Goal: Transaction & Acquisition: Subscribe to service/newsletter

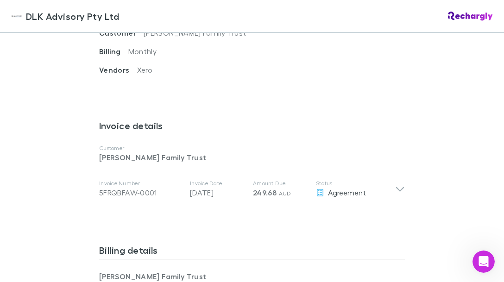
scroll to position [409, 0]
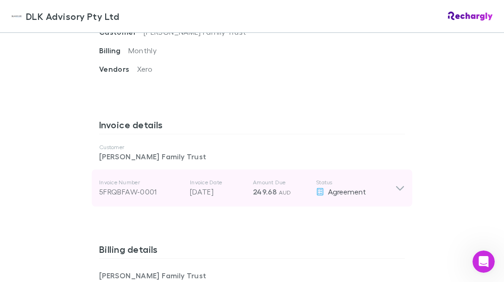
click at [401, 188] on icon at bounding box center [400, 187] width 10 height 11
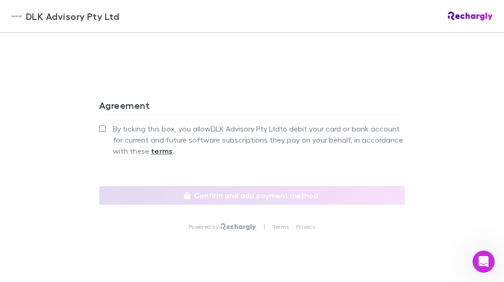
scroll to position [1088, 0]
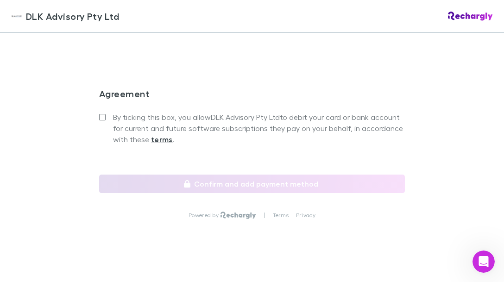
click at [159, 135] on strong "terms" at bounding box center [162, 139] width 22 height 9
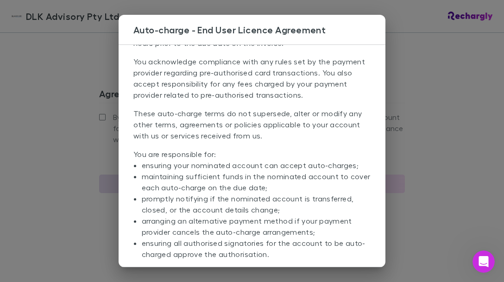
scroll to position [154, 0]
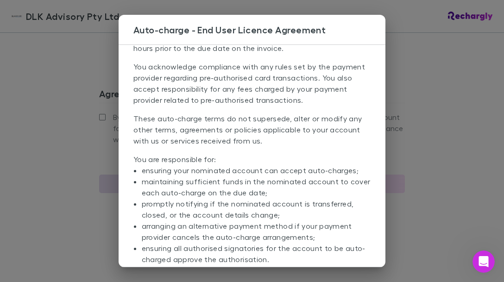
click at [447, 118] on div "Auto-charge - End User Licence Agreement Access the full [PERSON_NAME] terms he…" at bounding box center [252, 141] width 504 height 282
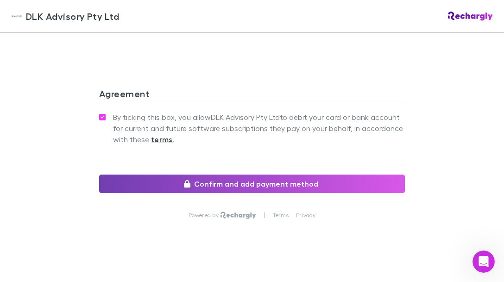
click at [245, 175] on button "Confirm and add payment method" at bounding box center [252, 184] width 306 height 19
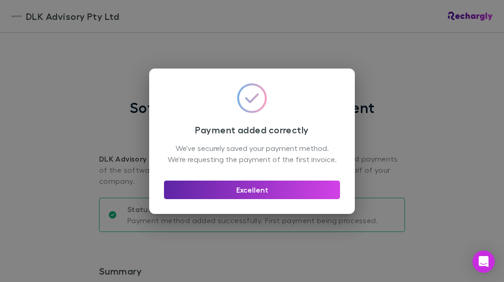
click at [419, 194] on div "Payment added correctly We've securely saved your payment method. We're request…" at bounding box center [252, 141] width 504 height 282
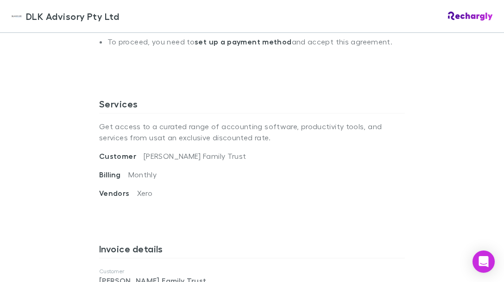
scroll to position [284, 0]
